Goal: Use online tool/utility

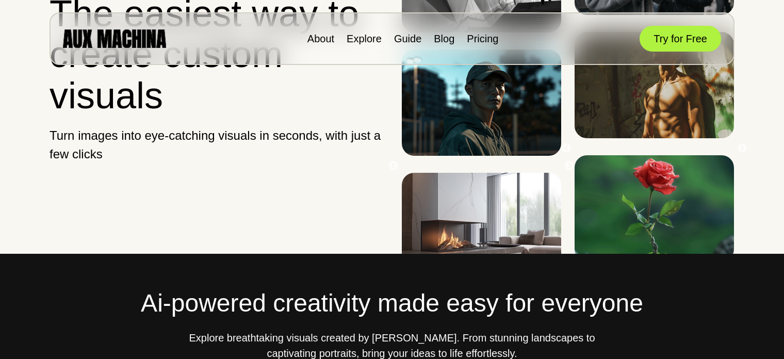
scroll to position [4, 0]
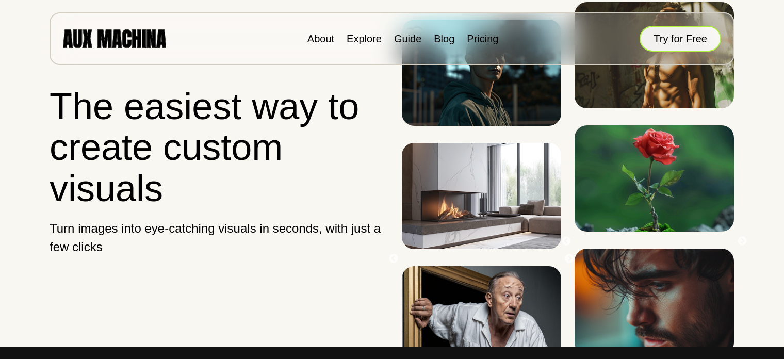
click at [689, 36] on button "Try for Free" at bounding box center [680, 39] width 81 height 26
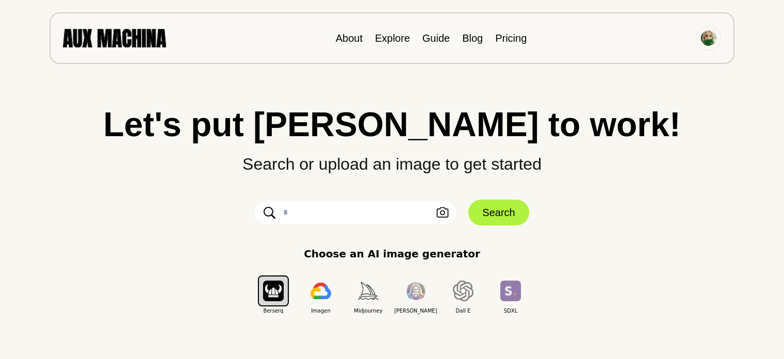
click at [376, 212] on input "text" at bounding box center [355, 212] width 201 height 23
click at [442, 211] on icon "button" at bounding box center [443, 212] width 12 height 10
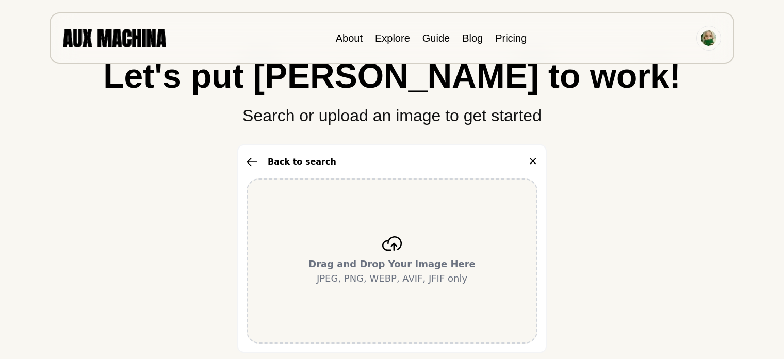
scroll to position [103, 0]
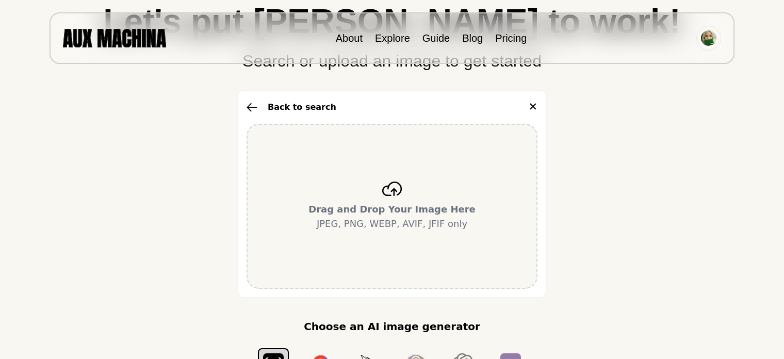
click at [403, 205] on b "Drag and Drop Your Image Here" at bounding box center [391, 209] width 167 height 11
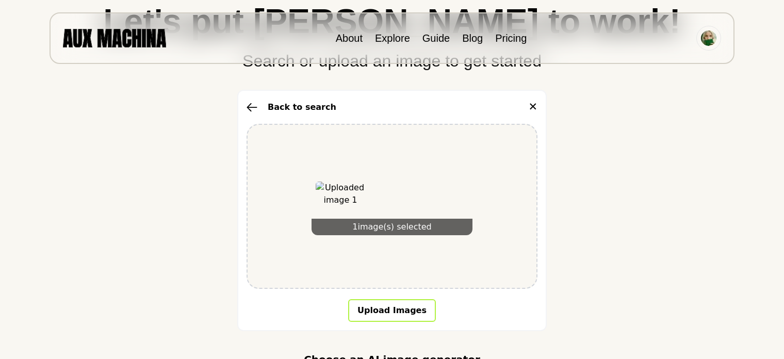
click at [407, 310] on button "Upload Images" at bounding box center [392, 310] width 88 height 23
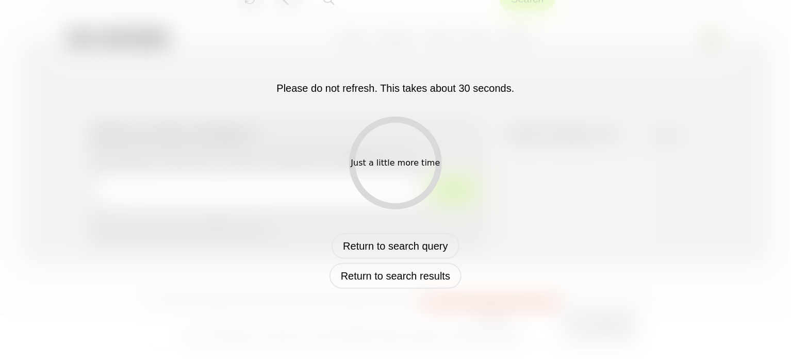
click at [387, 165] on div "Just a little more time" at bounding box center [395, 163] width 89 height 12
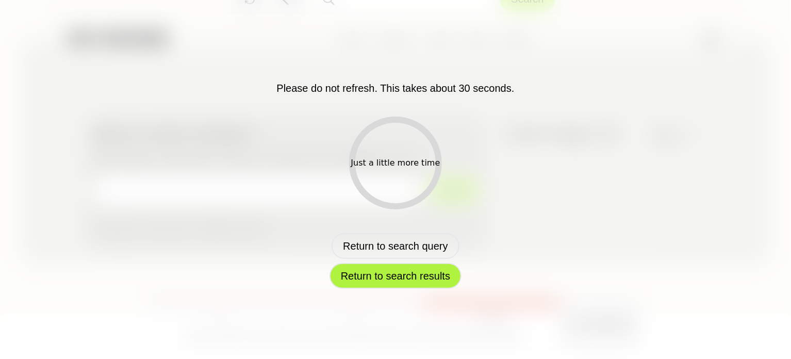
click at [395, 280] on button "Return to search results" at bounding box center [396, 276] width 132 height 26
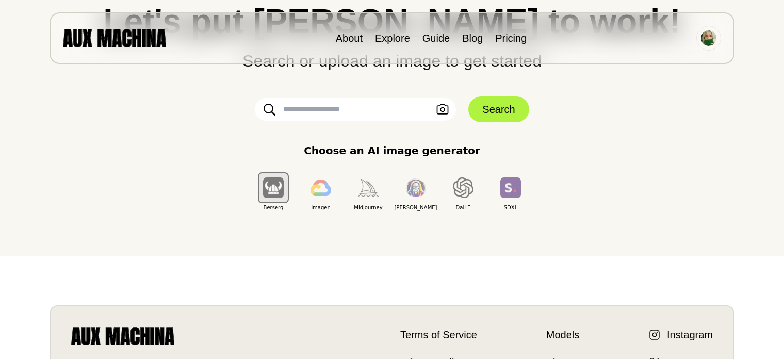
scroll to position [0, 0]
